Goal: Information Seeking & Learning: Learn about a topic

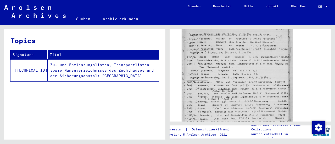
click at [262, 81] on img at bounding box center [237, 100] width 111 height 160
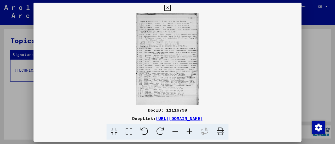
scroll to position [182, 0]
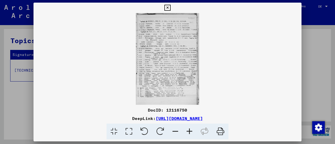
click at [187, 132] on icon at bounding box center [189, 132] width 14 height 16
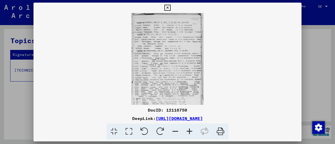
click at [187, 132] on icon at bounding box center [189, 132] width 14 height 16
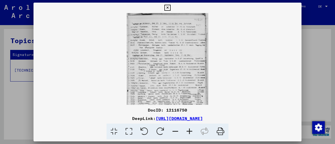
click at [187, 132] on icon at bounding box center [189, 132] width 14 height 16
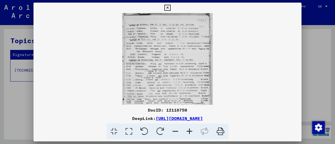
click at [187, 132] on icon at bounding box center [189, 132] width 14 height 16
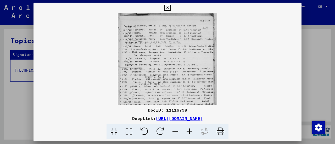
click at [187, 132] on icon at bounding box center [189, 132] width 14 height 16
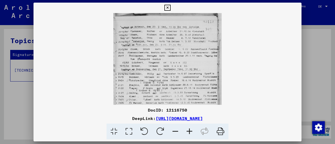
click at [187, 132] on icon at bounding box center [189, 132] width 14 height 16
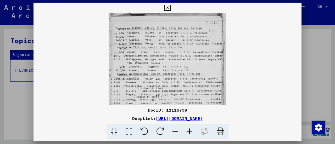
click at [187, 132] on icon at bounding box center [189, 132] width 14 height 16
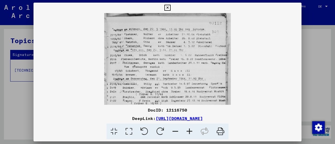
click at [187, 132] on icon at bounding box center [189, 132] width 14 height 16
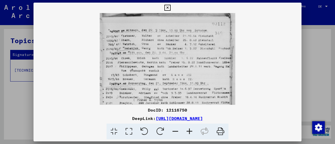
click at [187, 132] on icon at bounding box center [189, 132] width 14 height 16
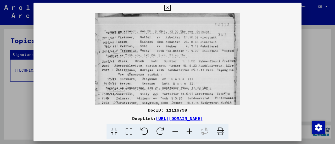
scroll to position [8, 0]
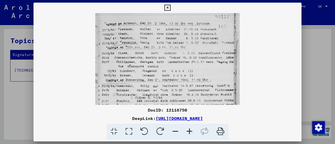
drag, startPoint x: 177, startPoint y: 75, endPoint x: 177, endPoint y: 67, distance: 7.8
click at [177, 67] on img at bounding box center [167, 109] width 145 height 209
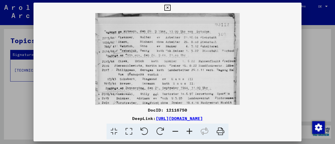
drag, startPoint x: 173, startPoint y: 75, endPoint x: 171, endPoint y: 84, distance: 10.0
click at [171, 84] on img at bounding box center [167, 117] width 145 height 209
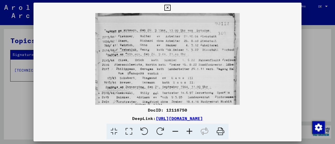
scroll to position [5, 0]
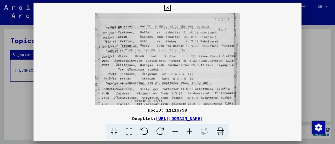
drag, startPoint x: 164, startPoint y: 63, endPoint x: 164, endPoint y: 59, distance: 3.7
click at [164, 59] on img at bounding box center [167, 112] width 145 height 209
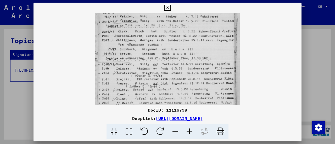
drag, startPoint x: 164, startPoint y: 53, endPoint x: 162, endPoint y: 33, distance: 19.7
click at [162, 33] on img at bounding box center [167, 87] width 145 height 209
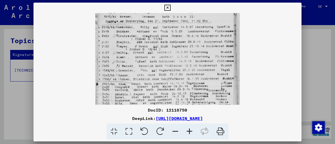
drag, startPoint x: 168, startPoint y: 56, endPoint x: 170, endPoint y: 20, distance: 35.6
click at [170, 20] on img at bounding box center [167, 50] width 145 height 209
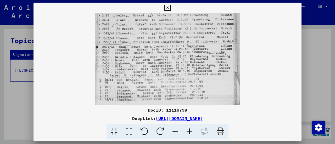
drag, startPoint x: 172, startPoint y: 36, endPoint x: 172, endPoint y: 20, distance: 16.2
click at [172, 20] on img at bounding box center [167, 13] width 145 height 209
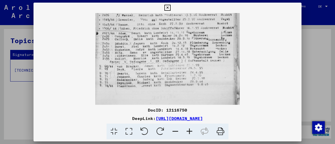
drag, startPoint x: 174, startPoint y: 25, endPoint x: 174, endPoint y: 28, distance: 3.1
click at [174, 25] on img at bounding box center [167, -1] width 145 height 209
click at [172, 44] on img at bounding box center [167, -1] width 145 height 209
click at [167, 8] on icon at bounding box center [167, 8] width 6 height 6
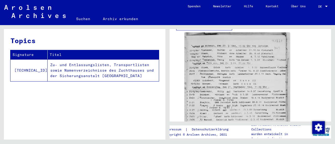
click at [141, 34] on div "Topics Signature Titel [TECHNICAL_ID] Zu- und Entlassungslisten, Transportliste…" at bounding box center [84, 86] width 161 height 115
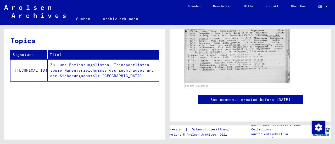
scroll to position [0, 0]
